Goal: Use online tool/utility: Utilize a website feature to perform a specific function

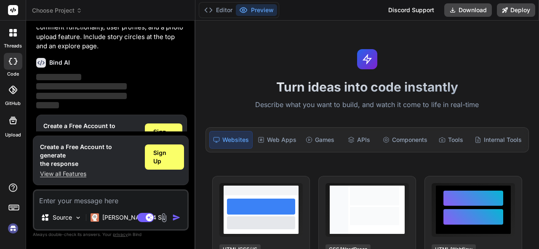
scroll to position [66, 0]
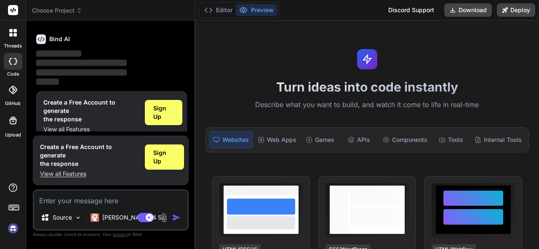
click at [100, 201] on textarea at bounding box center [110, 198] width 153 height 15
type textarea "x"
type textarea "c"
type textarea "x"
type textarea "cr"
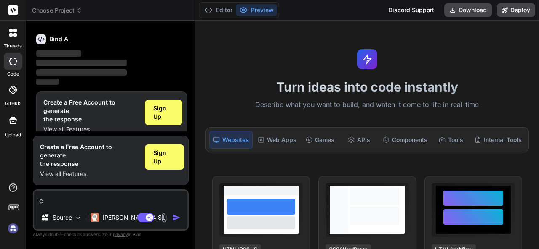
type textarea "x"
type textarea "cre"
type textarea "x"
type textarea "crea"
type textarea "x"
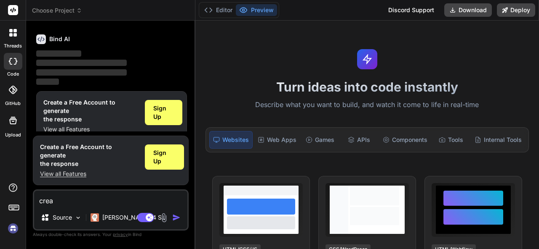
type textarea "creat"
type textarea "x"
type textarea "create"
type textarea "x"
type textarea "create"
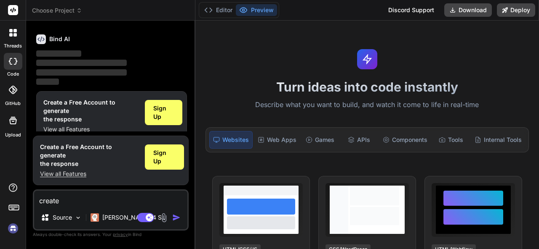
type textarea "x"
type textarea "create a"
type textarea "x"
type textarea "create a"
type textarea "x"
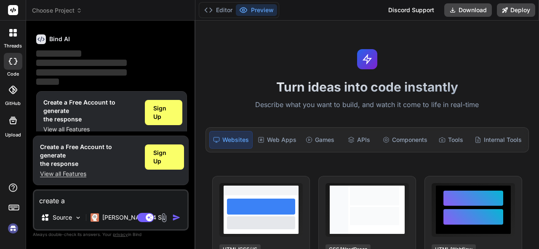
type textarea "create a s"
type textarea "x"
type textarea "create a sa"
type textarea "x"
type textarea "create a sav"
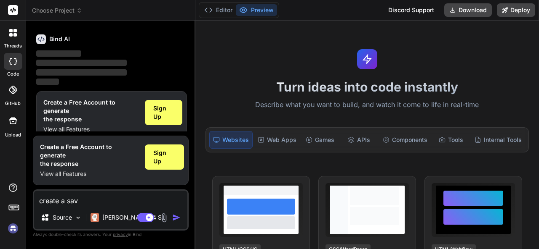
type textarea "x"
type textarea "create a savi"
type textarea "x"
type textarea "create a savin"
type textarea "x"
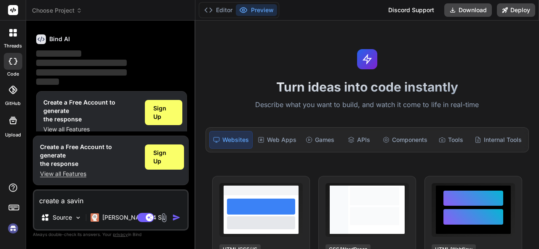
type textarea "create a saving"
type textarea "x"
type textarea "create a saving"
type textarea "x"
type textarea "create a saving"
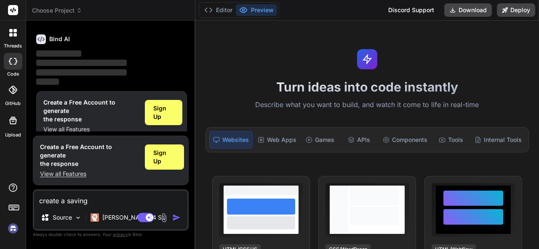
type textarea "x"
type textarea "create a savings"
type textarea "x"
type textarea "create a savings"
type textarea "x"
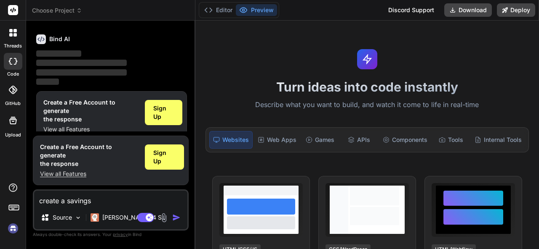
type textarea "create a savings g"
type textarea "x"
type textarea "create a savings gro"
type textarea "x"
type textarea "create a savings grou"
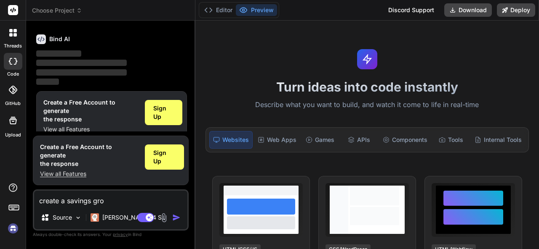
type textarea "x"
type textarea "create a savings group"
type textarea "x"
type textarea "create a savings group"
type textarea "x"
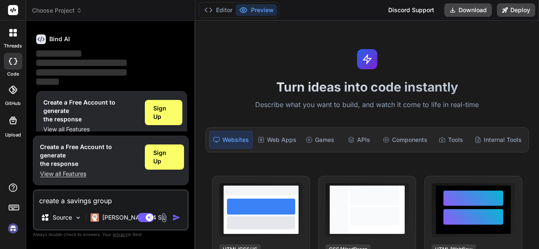
type textarea "create a savings group a"
type textarea "x"
type textarea "create a savings group ap"
type textarea "x"
type textarea "create a savings group app"
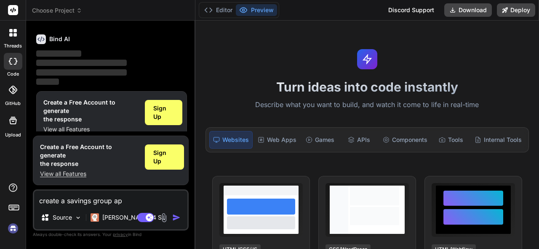
type textarea "x"
type textarea "create a savings group app"
type textarea "x"
type textarea "create a savings group app t"
type textarea "x"
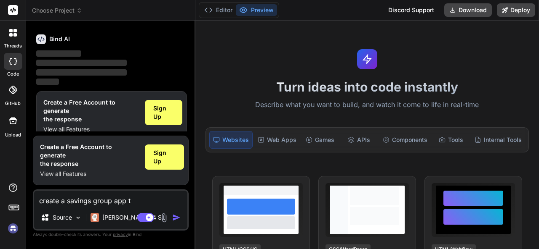
type textarea "create a savings group app th"
type textarea "x"
type textarea "create a savings group app tha"
type textarea "x"
type textarea "create a savings group app that"
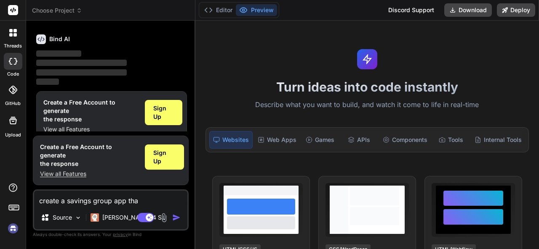
type textarea "x"
type textarea "create a savings group app that"
type textarea "x"
type textarea "create a savings group app that a"
type textarea "x"
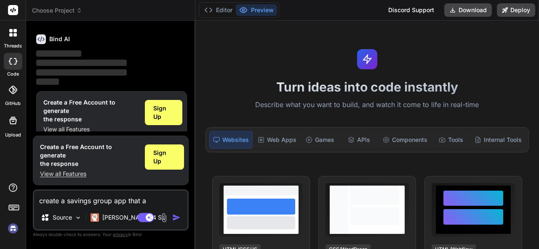
type textarea "create a savings group app that al"
type textarea "x"
type textarea "create a savings group app that all"
type textarea "x"
type textarea "create a savings group app that allo"
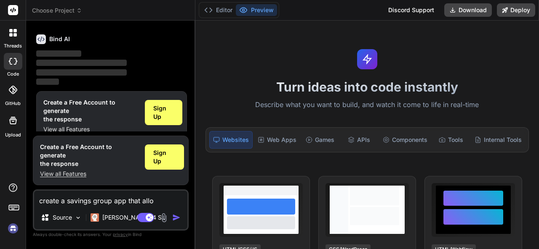
type textarea "x"
type textarea "create a savings group app that allow"
type textarea "x"
type textarea "create a savings group app that allows"
type textarea "x"
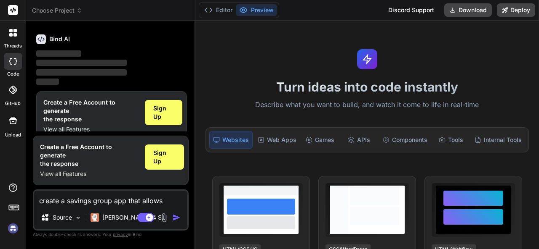
type textarea "create a savings group app that allows"
type textarea "x"
type textarea "create a savings group app that allows c"
type textarea "x"
type textarea "create a savings group app that allows cr"
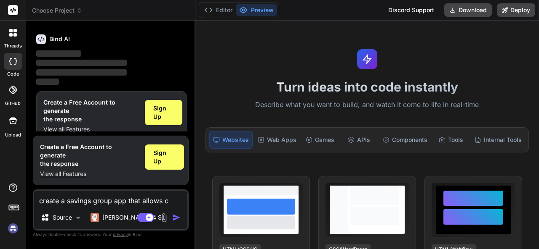
type textarea "x"
type textarea "create a savings group app that allows cre"
type textarea "x"
type textarea "create a savings group app that allows crea"
type textarea "x"
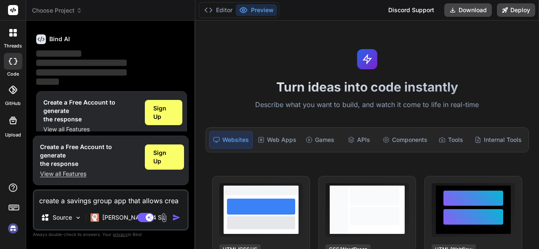
type textarea "create a savings group app that allows creat"
type textarea "x"
type textarea "create a savings group app that allows creati"
type textarea "x"
type textarea "create a savings group app that allows creatin"
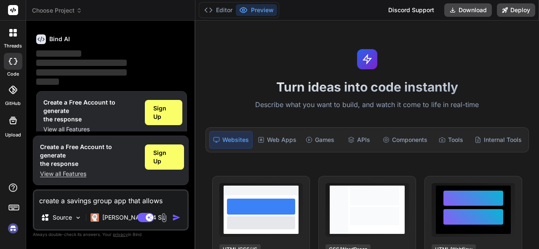
type textarea "x"
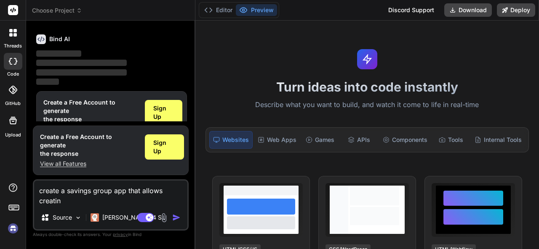
type textarea "create a savings group app that allows creating"
type textarea "x"
type textarea "create a savings group app that allows creatin"
type textarea "x"
type textarea "create a savings group app that allows creating"
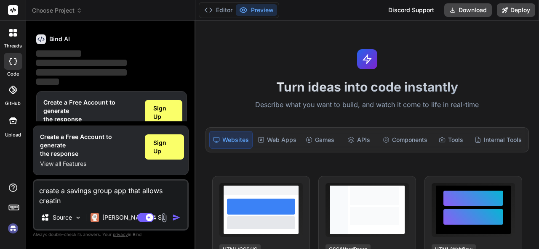
type textarea "x"
type textarea "create a savings group app that allows creatin"
type textarea "x"
type textarea "create a savings group app that allows creat"
type textarea "x"
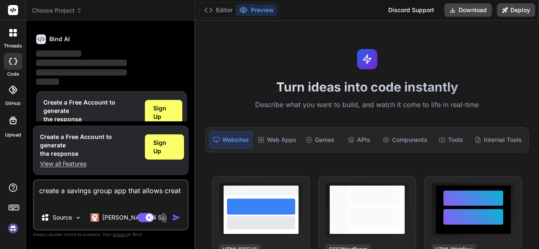
type textarea "create a savings group app that allows crea"
type textarea "x"
type textarea "create a savings group app that allows cre"
type textarea "x"
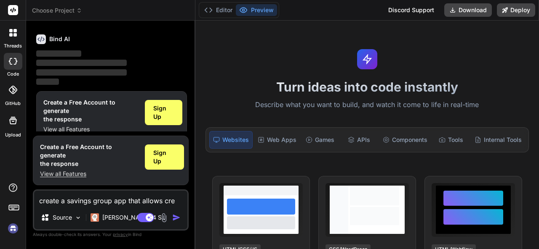
type textarea "create a savings group app that allows cr"
type textarea "x"
type textarea "create a savings group app that allows c"
type textarea "x"
type textarea "create a savings group app that allows"
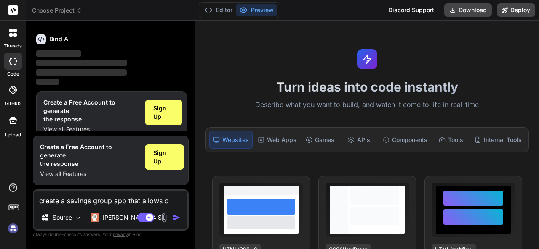
type textarea "x"
type textarea "create a savings group app that allows m"
type textarea "x"
type textarea "create a savings group app that allows ma"
type textarea "x"
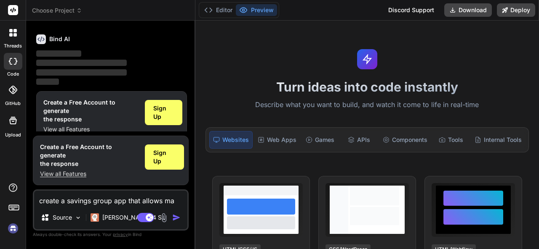
type textarea "create a savings group app that allows man"
type textarea "x"
type textarea "create a savings group app that allows mana"
type textarea "x"
type textarea "create a savings group app that allows manag"
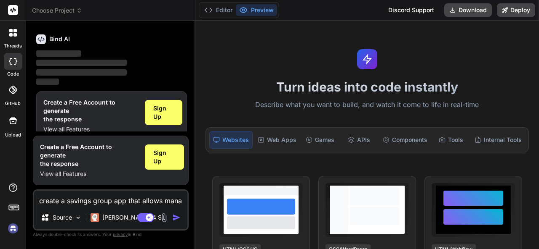
type textarea "x"
type textarea "create a savings group app that allows managi"
type textarea "x"
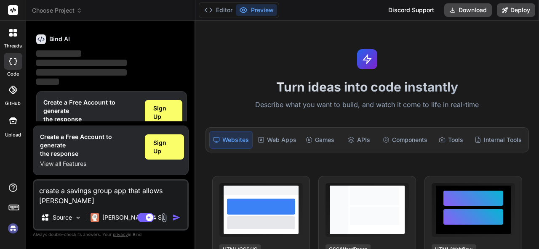
type textarea "create a savings group app that allows managin"
type textarea "x"
type textarea "create a savings group app that allows managing"
type textarea "x"
type textarea "create a savings group app that allows managing"
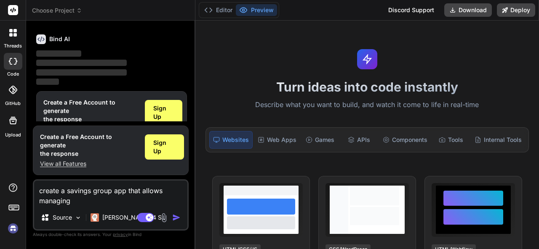
type textarea "x"
type textarea "create a savings group app that allows managing l"
type textarea "x"
type textarea "create a savings group app that allows managing lo"
type textarea "x"
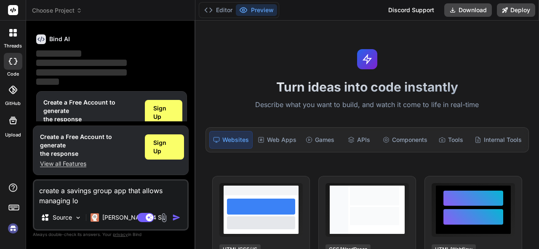
type textarea "create a savings group app that allows managing loa"
type textarea "x"
type textarea "create a savings group app that allows managing loan"
type textarea "x"
type textarea "create a savings group app that allows managing loans"
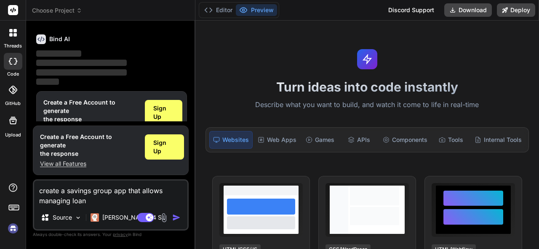
type textarea "x"
type textarea "create a savings group app that allows managing loans,"
type textarea "x"
type textarea "create a savings group app that allows managing loans,"
type textarea "x"
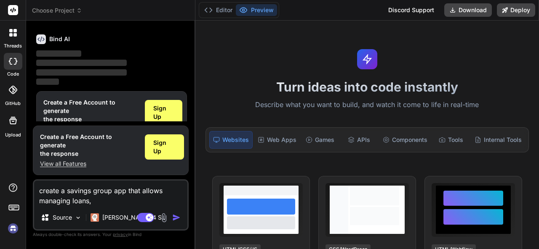
type textarea "create a savings group app that allows managing loans, s"
type textarea "x"
type textarea "create a savings group app that allows managing loans, sa"
type textarea "x"
type textarea "create a savings group app that allows managing loans, sav"
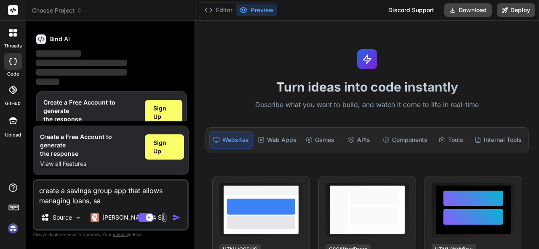
type textarea "x"
type textarea "create a savings group app that allows managing loans, savi"
type textarea "x"
type textarea "create a savings group app that allows managing loans, savin"
type textarea "x"
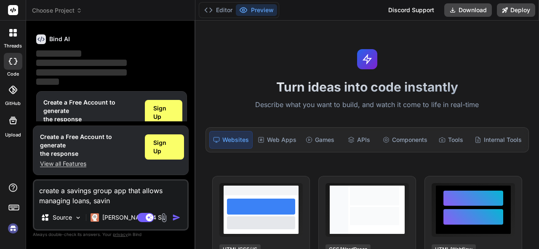
type textarea "create a savings group app that allows managing loans, saving"
type textarea "x"
type textarea "create a savings group app that allows managing loans, savings"
type textarea "x"
type textarea "create a savings group app that allows managing loans, savingsa"
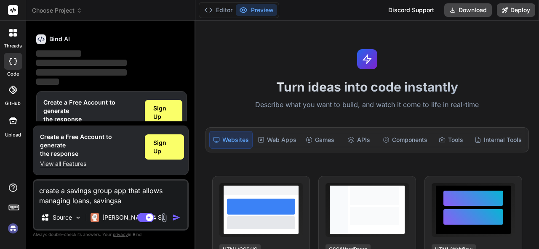
type textarea "x"
type textarea "create a savings group app that allows managing loans, savings"
type textarea "x"
type textarea "create a savings group app that allows managing loans, savings"
type textarea "x"
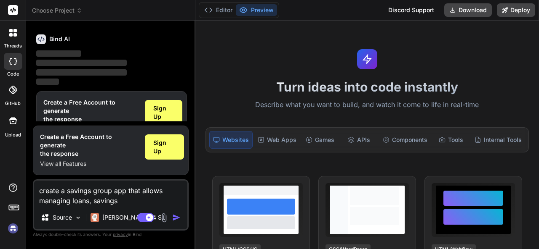
type textarea "create a savings group app that allows managing loans, savings w"
type textarea "x"
type textarea "create a savings group app that allows managing loans, savings wk"
type textarea "x"
type textarea "create a savings group app that allows managing loans, savings wke"
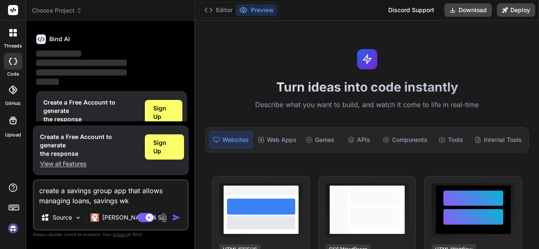
type textarea "x"
type textarea "create a savings group app that allows managing loans, savings wkee"
type textarea "x"
type textarea "create a savings group app that allows managing loans, savings wke"
type textarea "x"
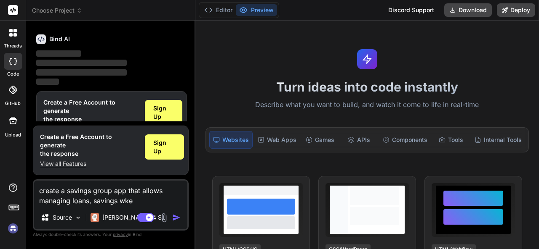
type textarea "create a savings group app that allows managing loans, savings wk"
type textarea "x"
type textarea "create a savings group app that allows managing loans, savings w"
type textarea "x"
type textarea "create a savings group app that allows managing loans, savings we"
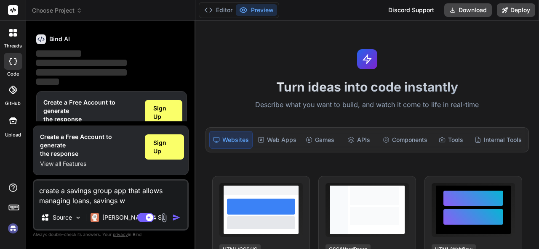
type textarea "x"
type textarea "create a savings group app that allows managing loans, savings wee"
type textarea "x"
type textarea "create a savings group app that allows managing loans, savings week"
type textarea "x"
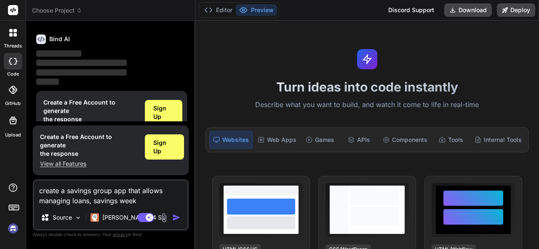
type textarea "create a savings group app that allows managing loans, savings weekl"
type textarea "x"
type textarea "create a savings group app that allows managing loans, savings weekly"
type textarea "x"
type textarea "create a savings group app that allows managing loans, savings weekly"
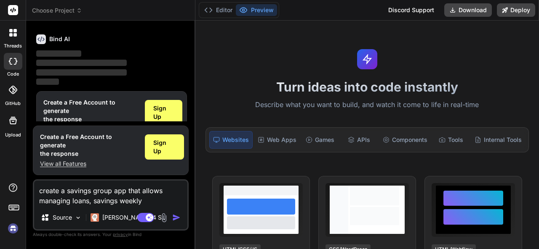
type textarea "x"
type textarea "create a savings group app that allows managing loans, savings weekly f"
type textarea "x"
type textarea "create a savings group app that allows managing loans, savings weekly fo"
type textarea "x"
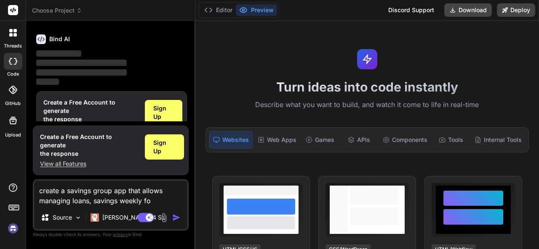
type textarea "create a savings group app that allows managing loans, savings weekly f"
type textarea "x"
type textarea "create a savings group app that allows managing loans, savings weekly"
click at [126, 218] on p "[PERSON_NAME] 4 S.." at bounding box center [133, 218] width 63 height 8
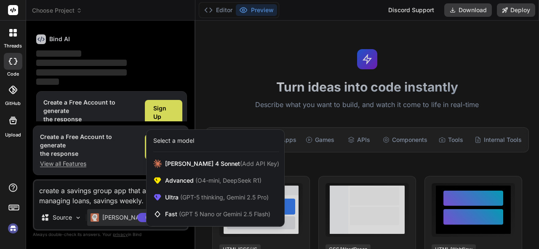
click at [102, 217] on div at bounding box center [269, 124] width 539 height 249
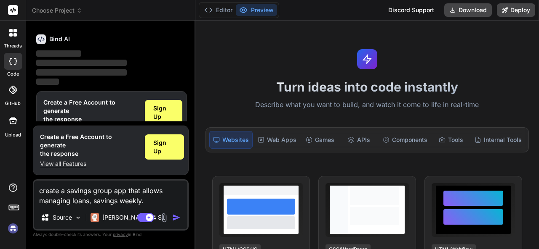
click at [172, 218] on img "button" at bounding box center [176, 218] width 8 height 8
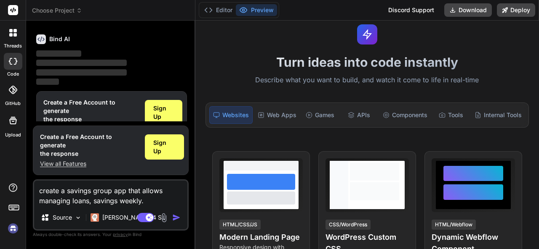
scroll to position [24, 0]
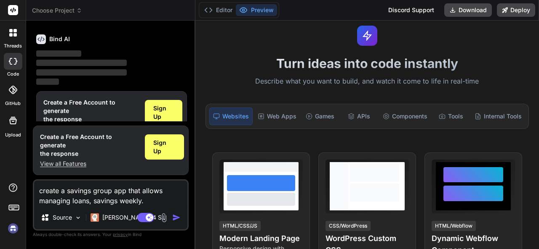
click at [172, 220] on img "button" at bounding box center [176, 218] width 8 height 8
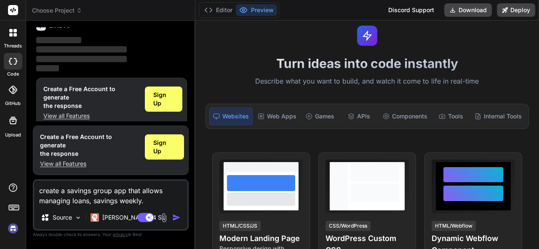
scroll to position [0, 0]
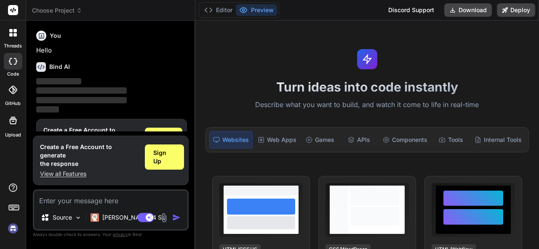
scroll to position [28, 0]
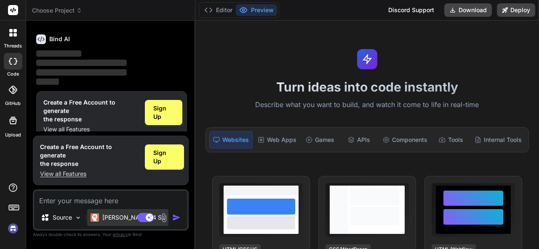
click at [103, 220] on p "[PERSON_NAME] 4 S.." at bounding box center [133, 218] width 63 height 8
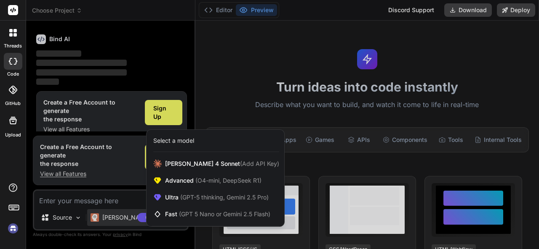
click at [103, 220] on div at bounding box center [269, 124] width 539 height 249
type textarea "x"
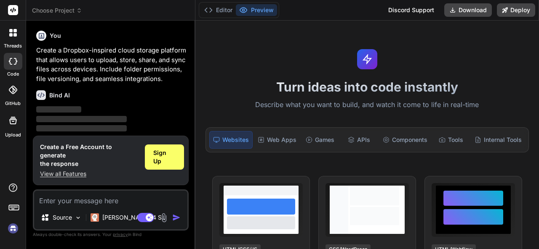
scroll to position [56, 0]
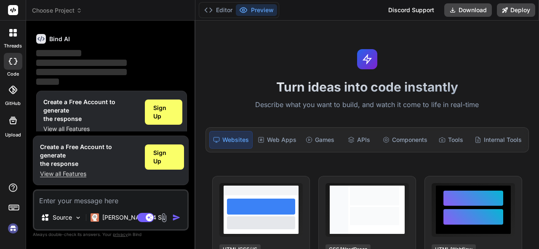
type textarea "x"
